Goal: Find specific page/section: Find specific page/section

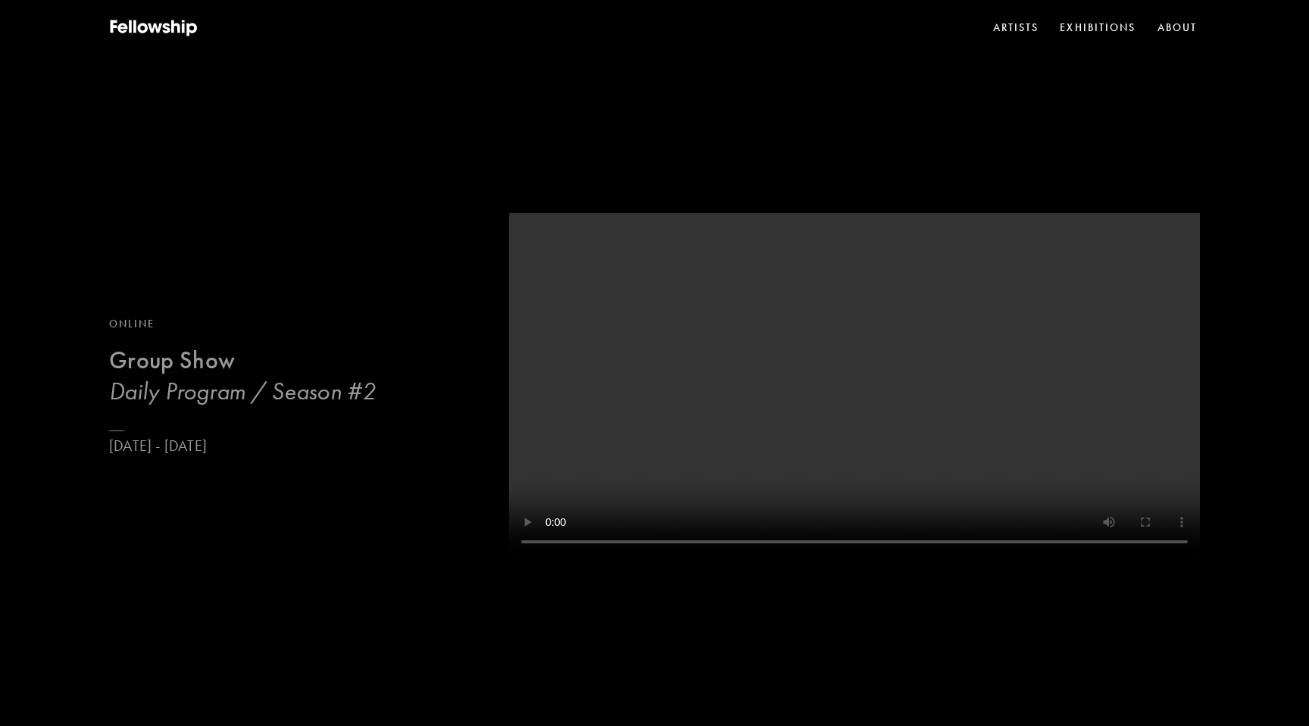
click at [171, 361] on b "Group Show" at bounding box center [172, 360] width 126 height 30
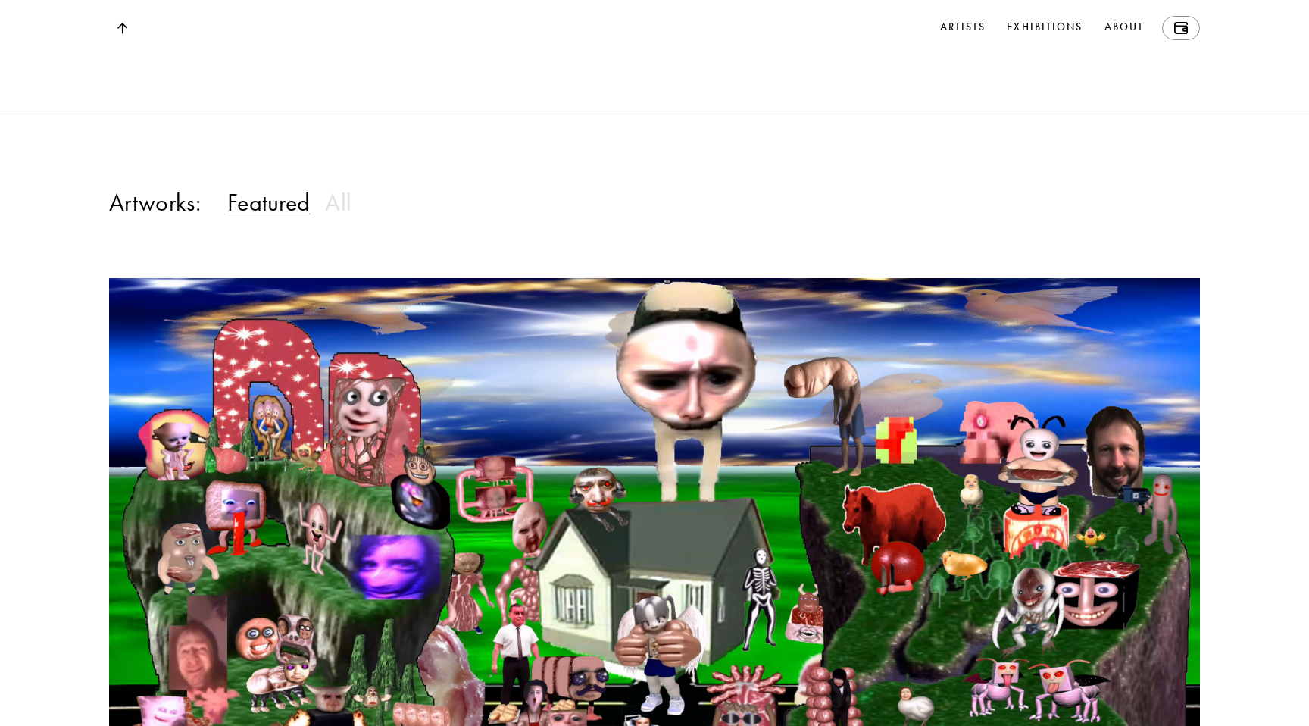
scroll to position [1374, 0]
click at [333, 217] on h3 "All" at bounding box center [338, 201] width 27 height 30
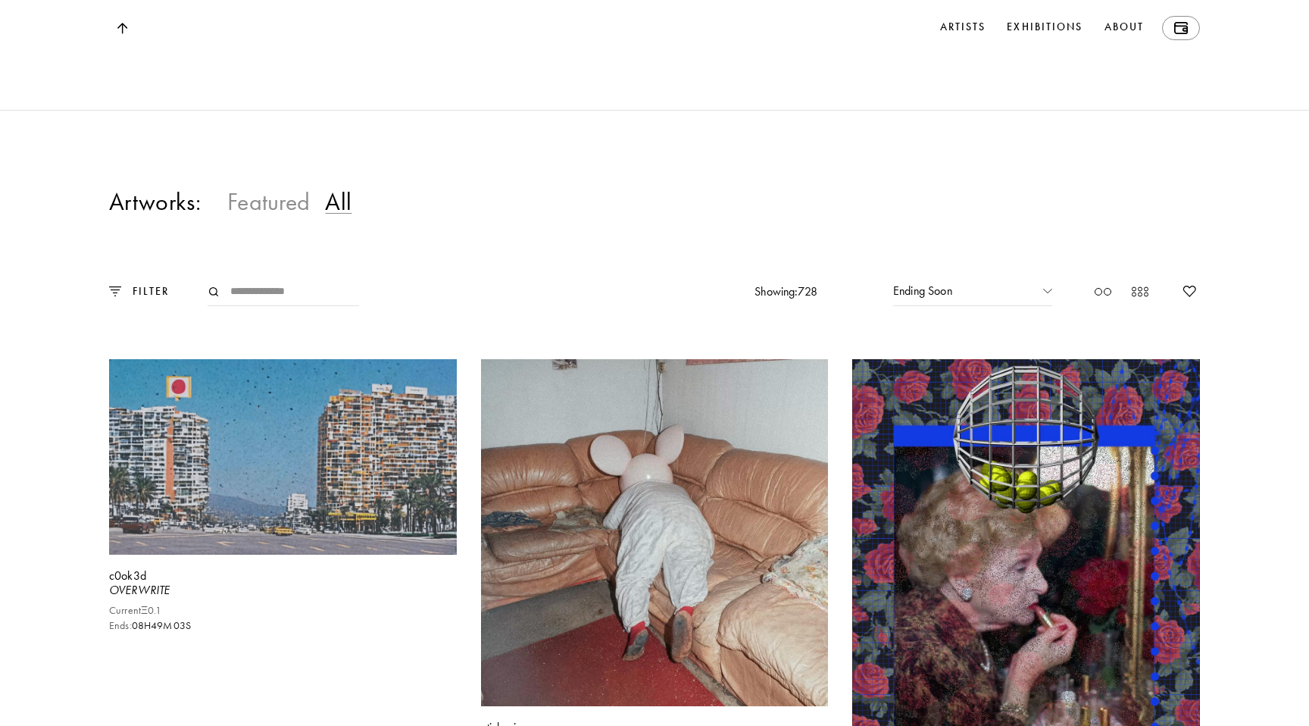
click at [239, 217] on h3 "Featured" at bounding box center [268, 201] width 83 height 30
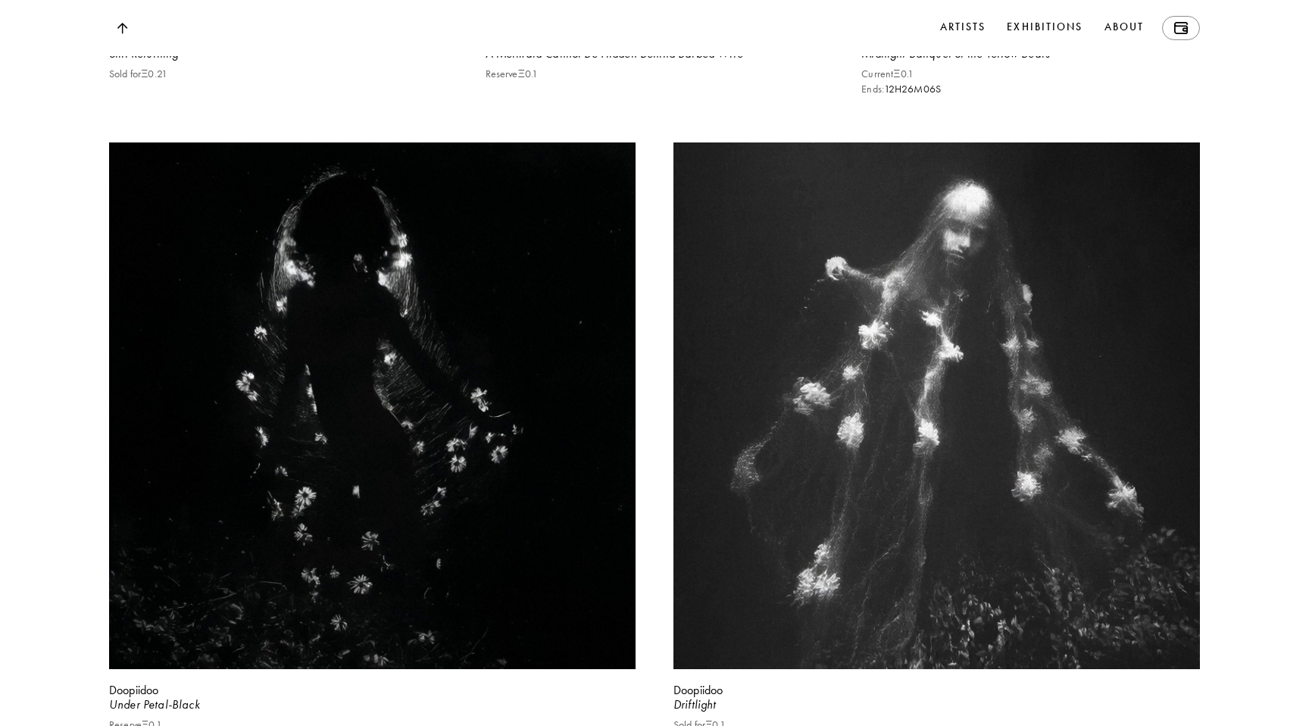
scroll to position [4227, 0]
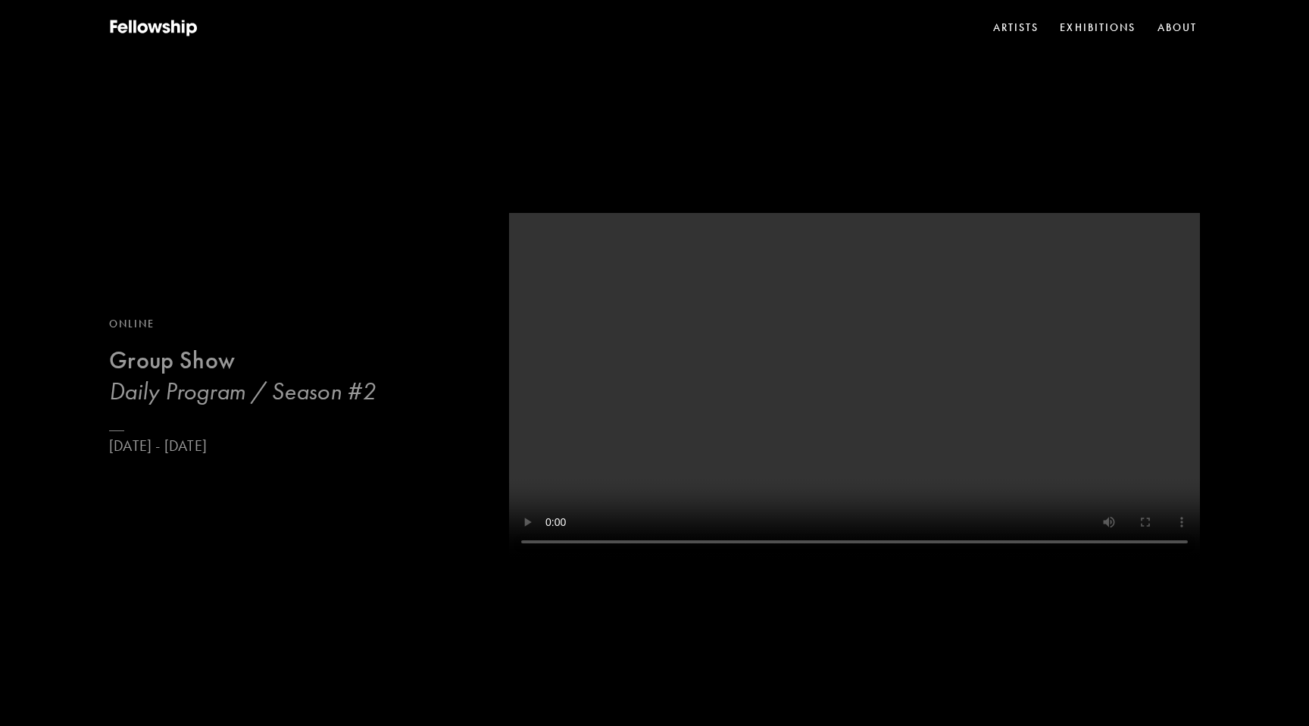
click at [271, 381] on h3 "Daily Program / Season #2" at bounding box center [242, 391] width 267 height 30
click at [1036, 27] on link "Exhibitions" at bounding box center [1045, 28] width 82 height 24
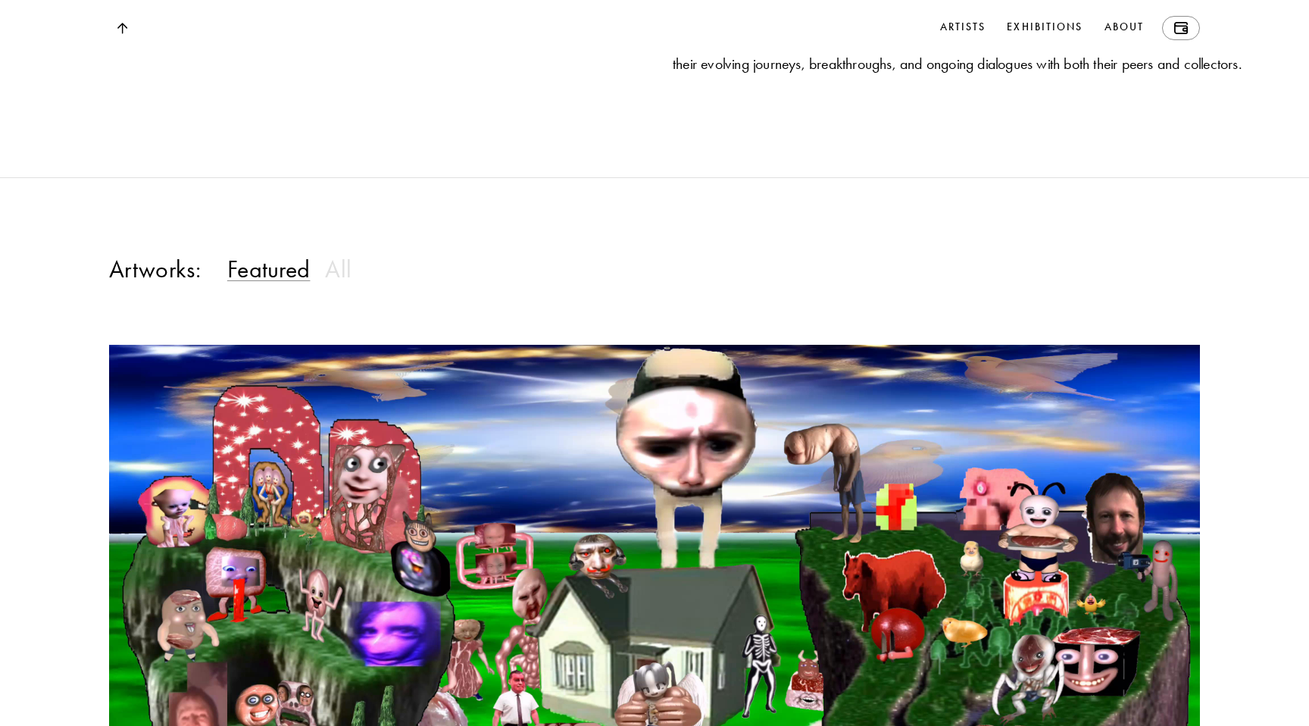
scroll to position [1333, 0]
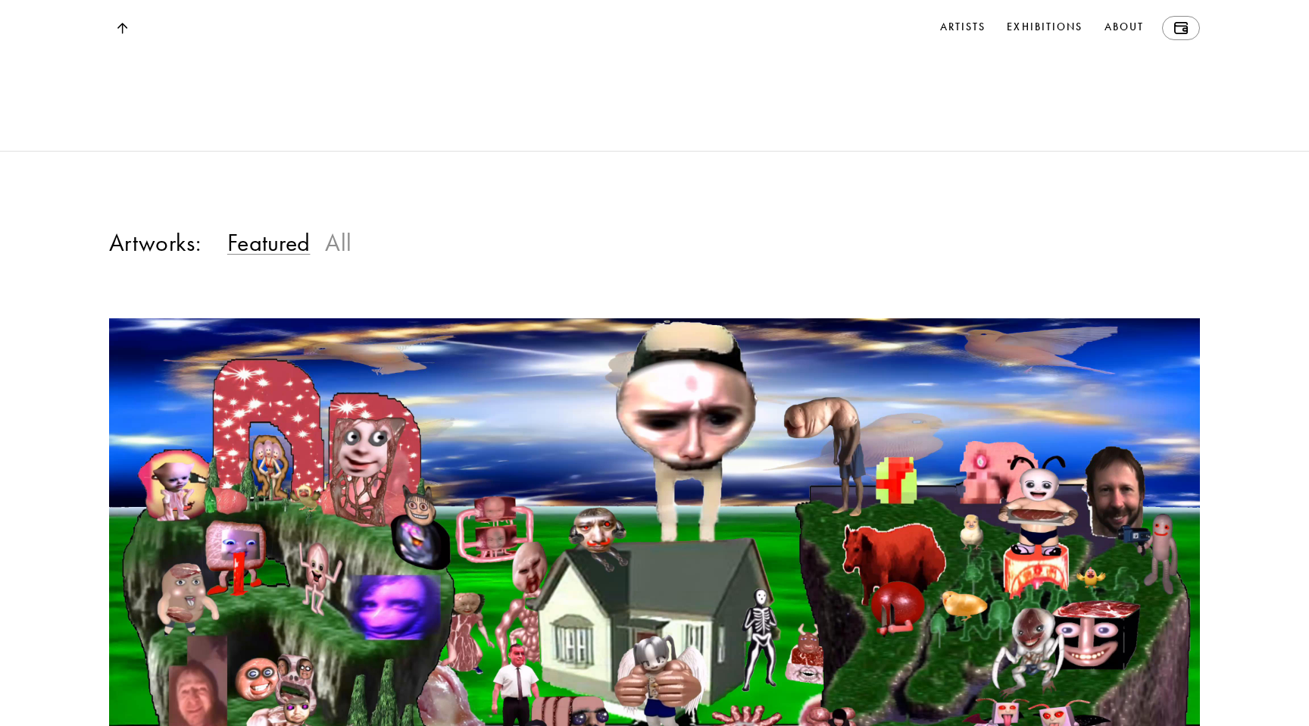
click at [330, 258] on h3 "All" at bounding box center [338, 242] width 27 height 30
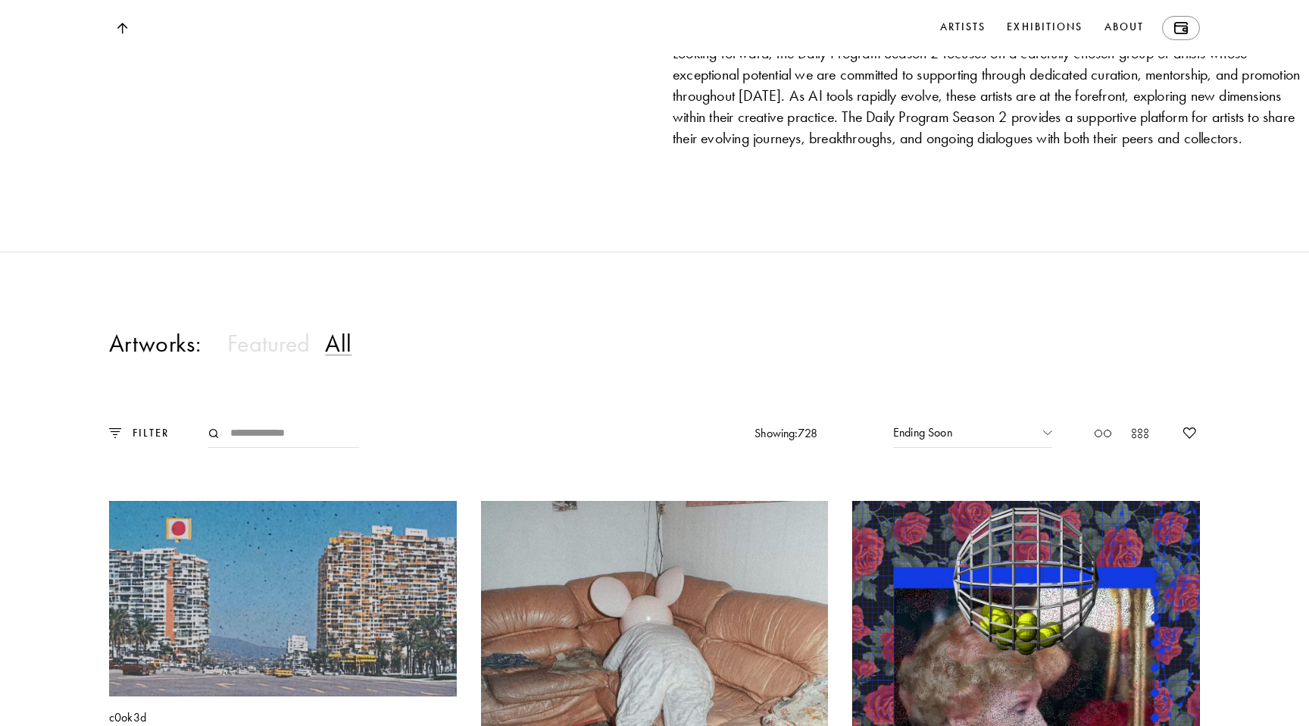
scroll to position [1248, 0]
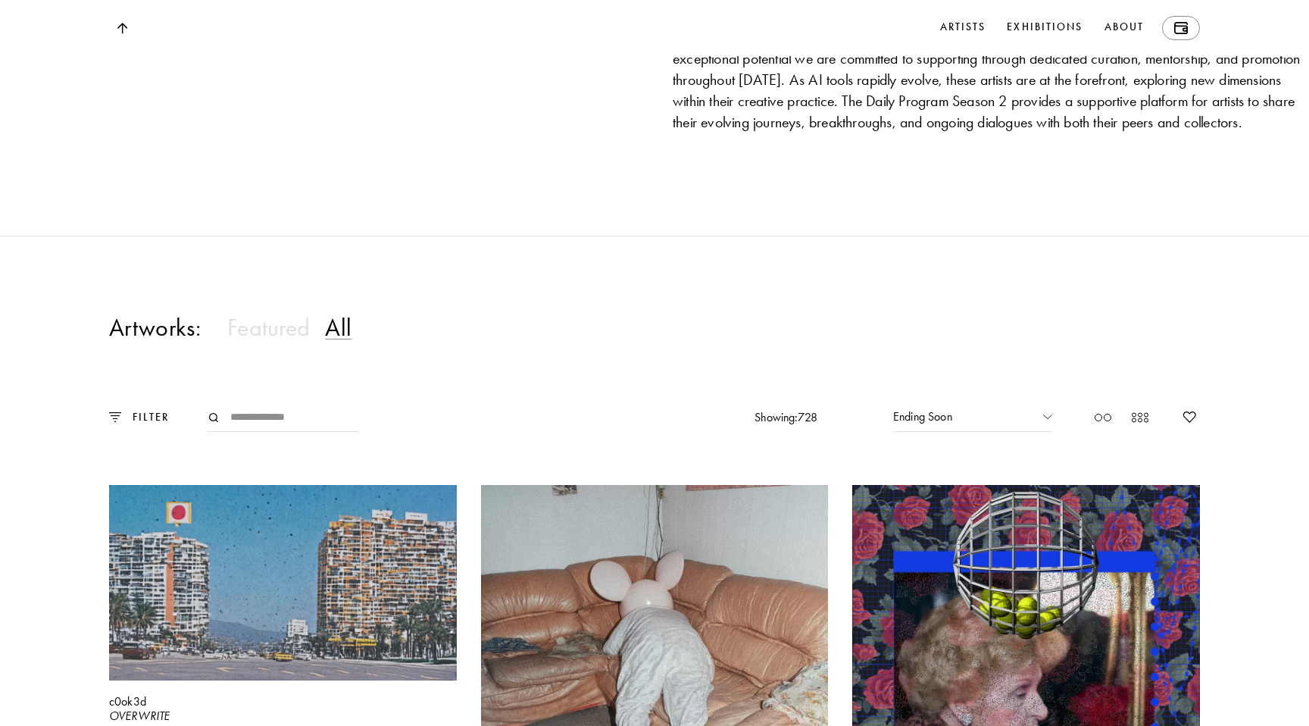
click at [230, 432] on input "Search" at bounding box center [284, 417] width 152 height 29
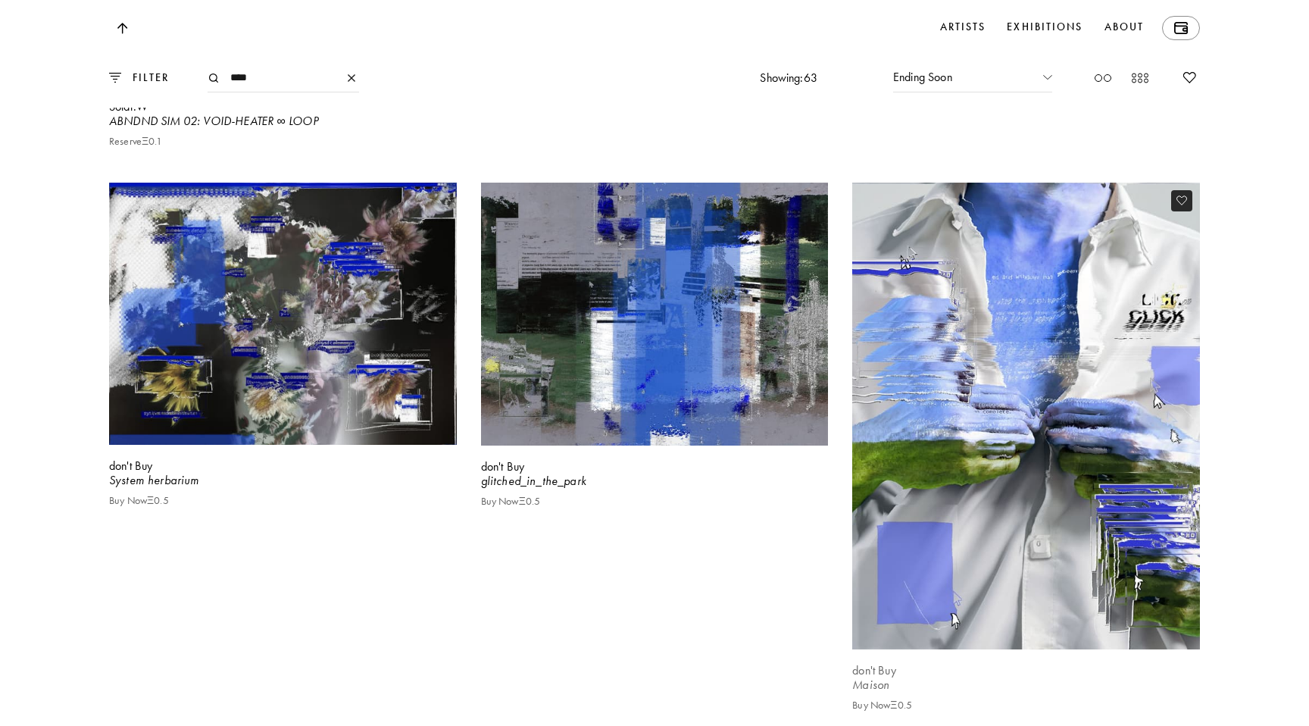
scroll to position [2331, 0]
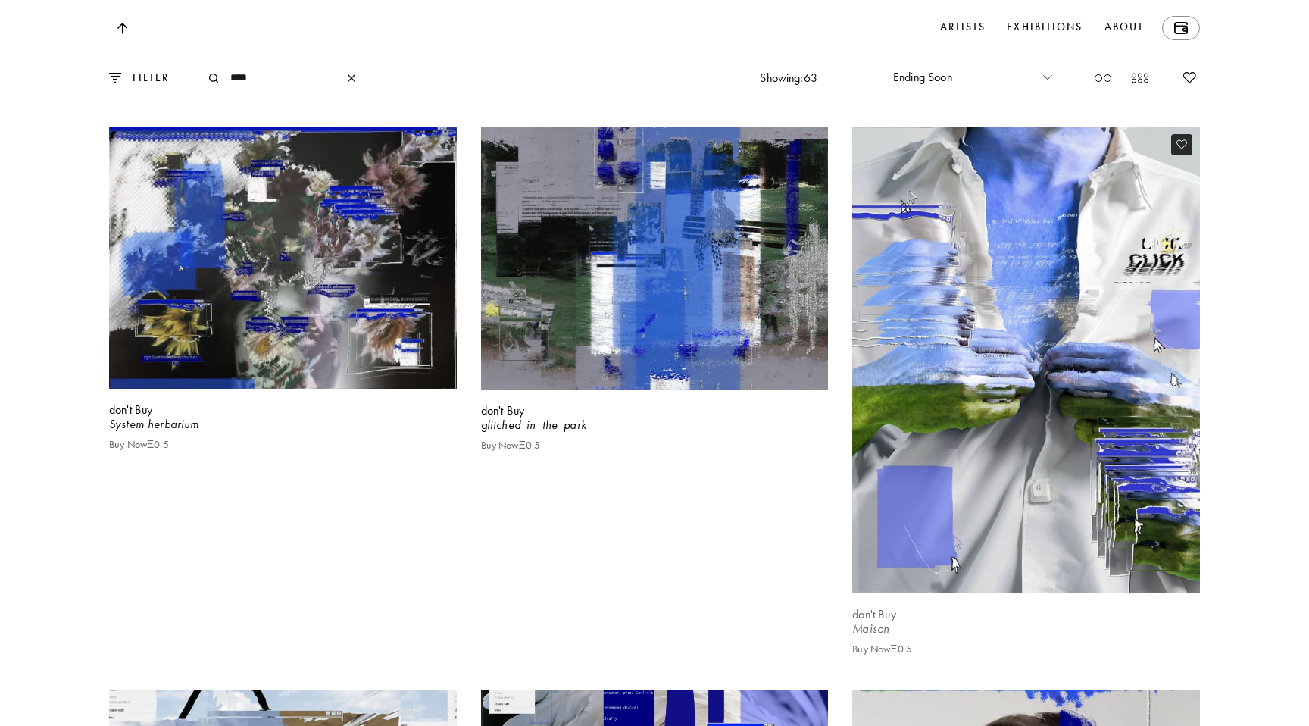
type input "****"
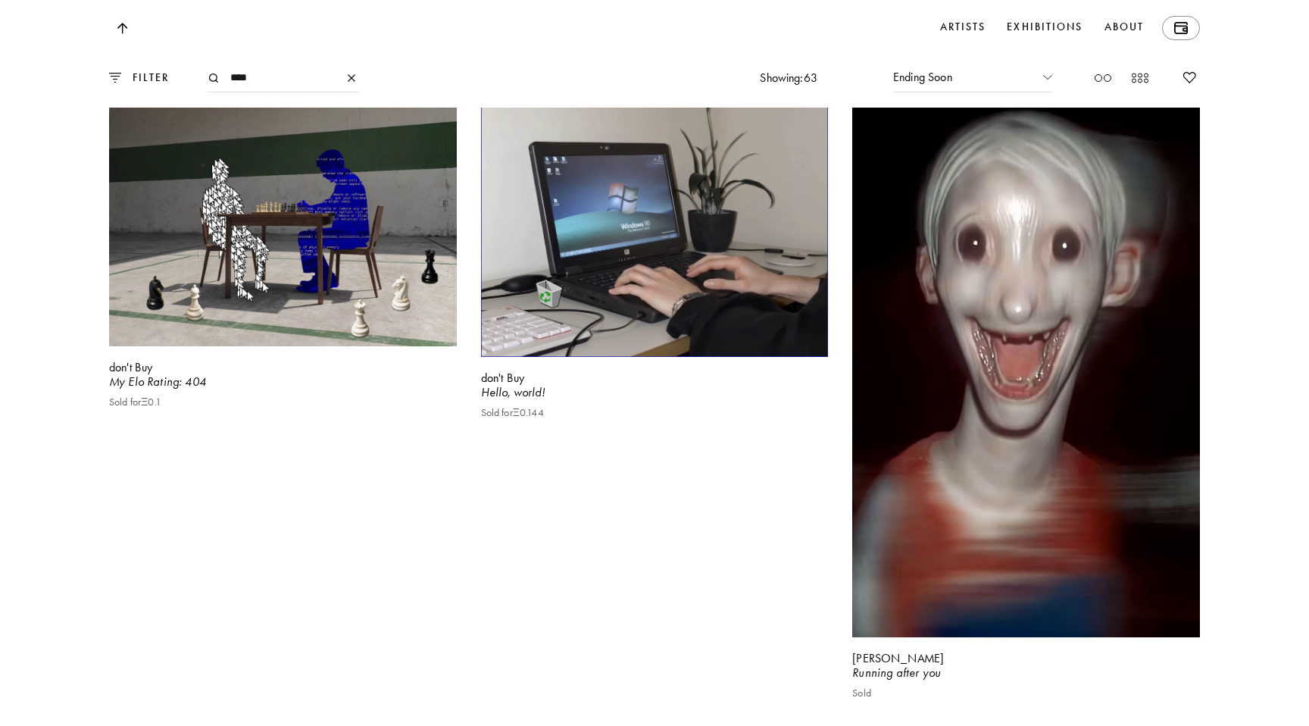
scroll to position [12131, 0]
